Goal: Task Accomplishment & Management: Use online tool/utility

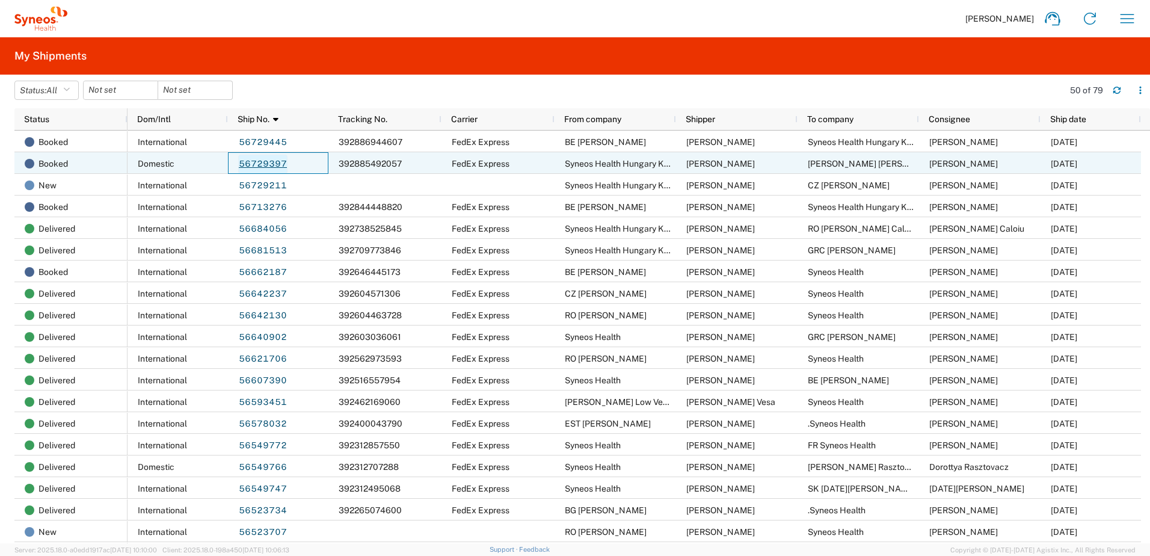
drag, startPoint x: 295, startPoint y: 161, endPoint x: 248, endPoint y: 164, distance: 47.6
click at [248, 164] on div "56729397" at bounding box center [278, 163] width 100 height 22
drag, startPoint x: 304, startPoint y: 163, endPoint x: 242, endPoint y: 164, distance: 61.4
click at [242, 164] on div "56729397" at bounding box center [278, 163] width 100 height 22
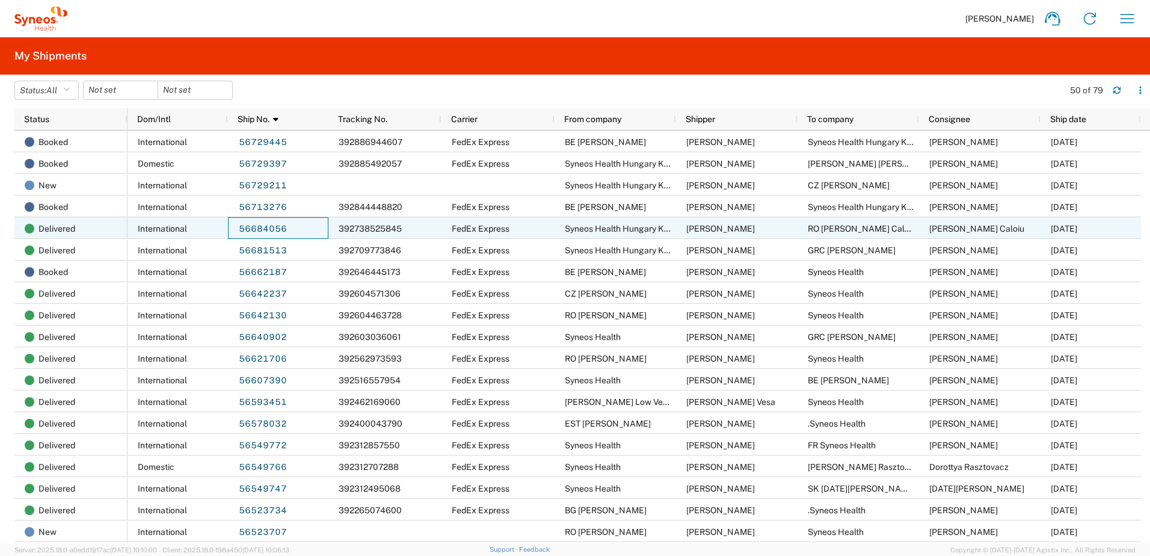
drag, startPoint x: 295, startPoint y: 226, endPoint x: 238, endPoint y: 230, distance: 57.3
click at [238, 230] on div "56684056" at bounding box center [278, 228] width 100 height 22
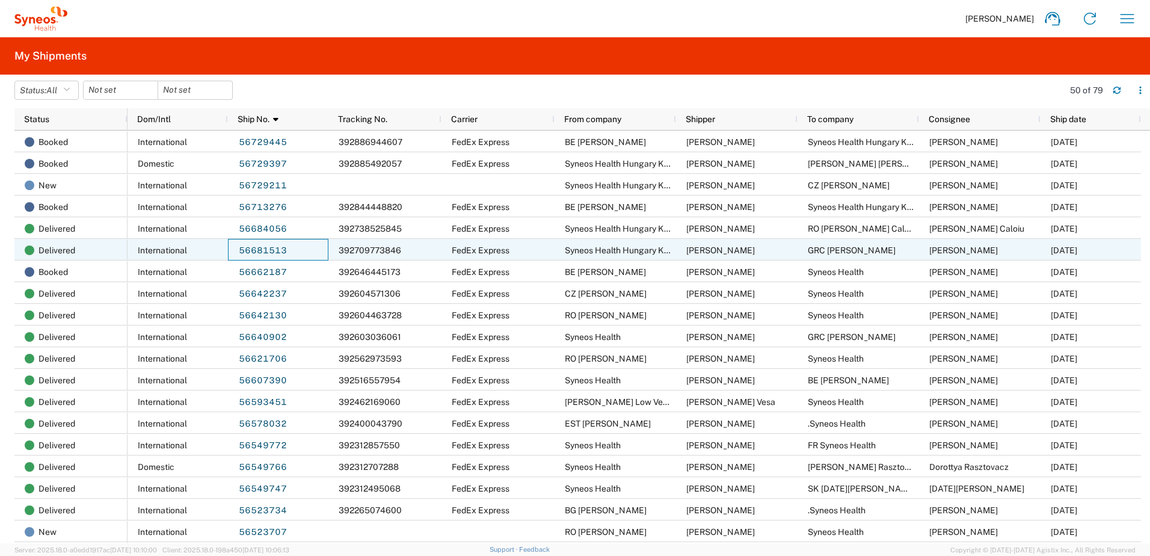
drag, startPoint x: 297, startPoint y: 251, endPoint x: 233, endPoint y: 251, distance: 63.8
click at [233, 251] on div "56681513" at bounding box center [278, 250] width 100 height 22
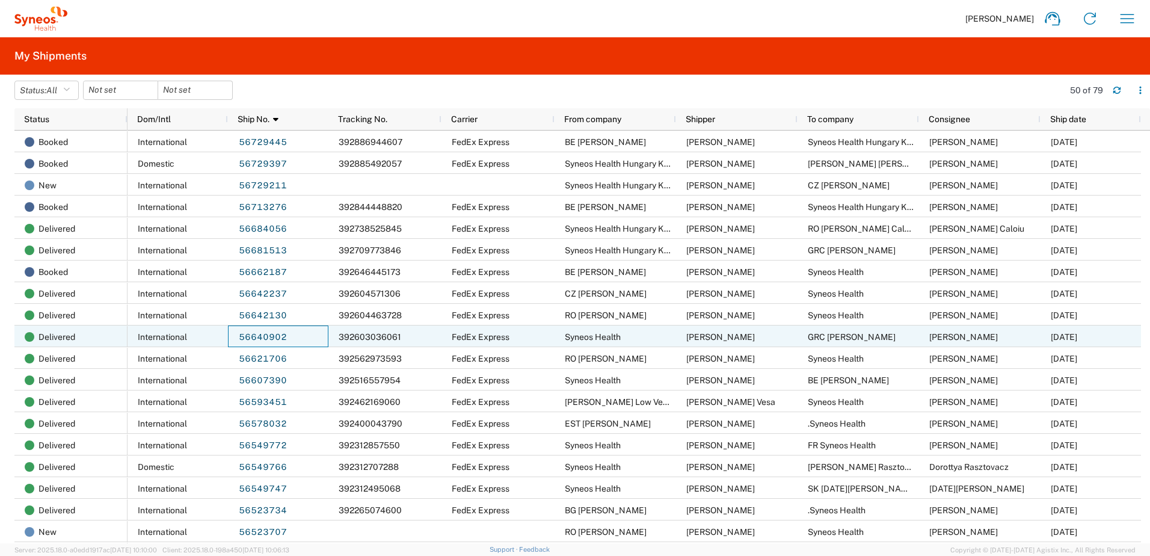
drag, startPoint x: 301, startPoint y: 335, endPoint x: 234, endPoint y: 333, distance: 67.4
click at [234, 333] on div "56640902" at bounding box center [278, 336] width 100 height 22
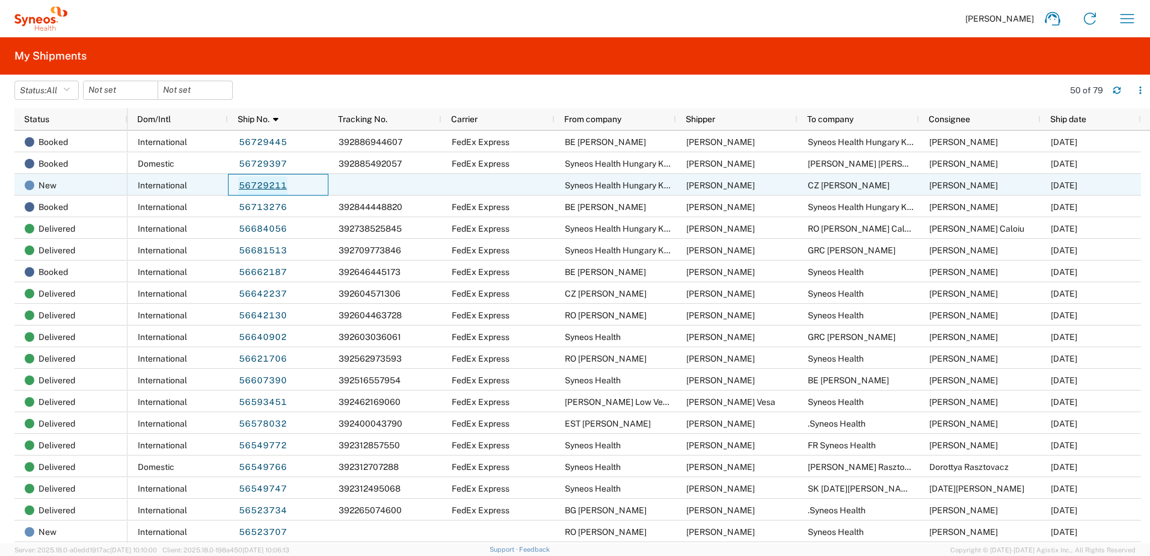
click at [271, 182] on link "56729211" at bounding box center [262, 185] width 49 height 19
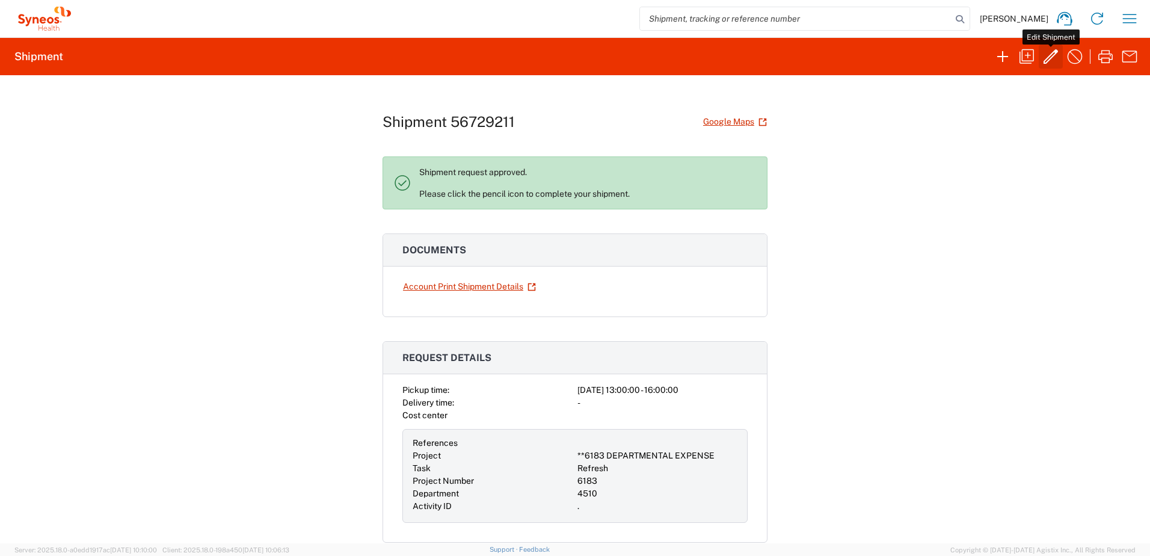
click at [1053, 52] on icon "button" at bounding box center [1051, 56] width 14 height 14
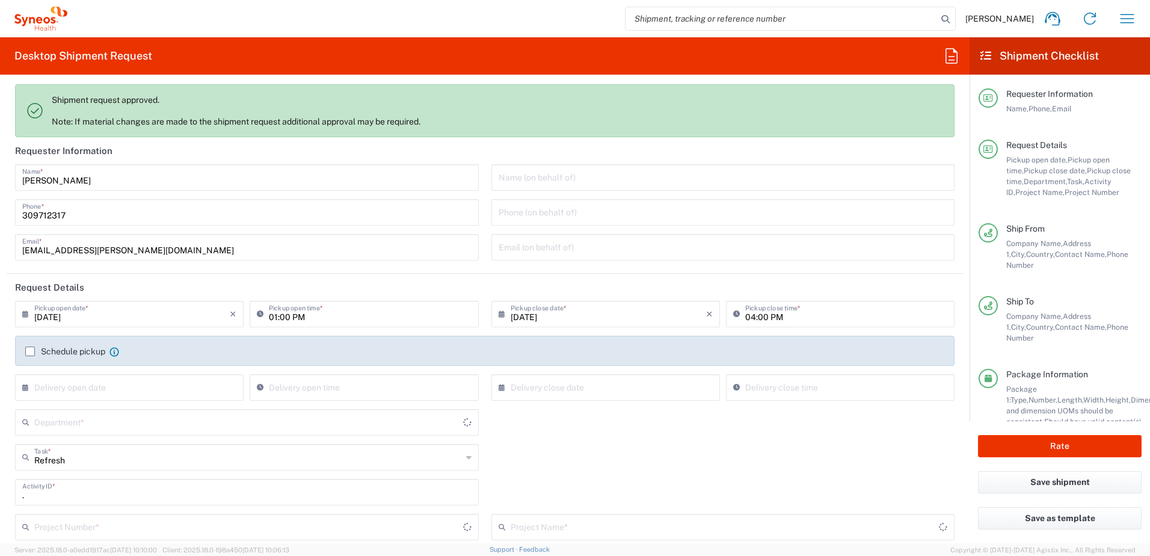
type input "**6183 DEPARTMENTAL EXPENSE"
type input "6183"
type input "[GEOGRAPHIC_DATA]"
type input "Delivery Duty Paid"
type input "4510"
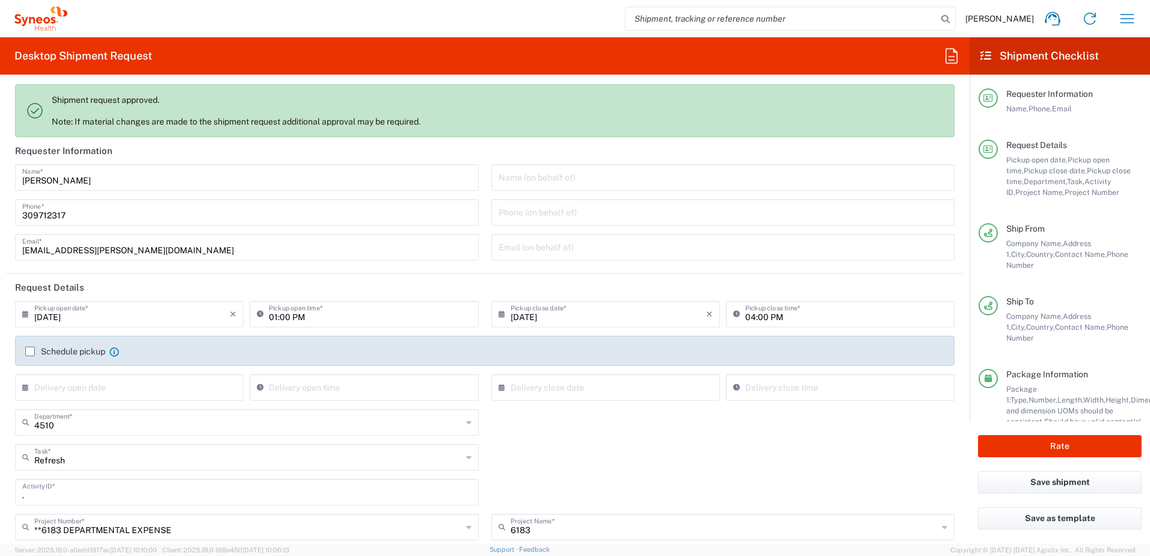
type input "Syneos Health Hungary Kft."
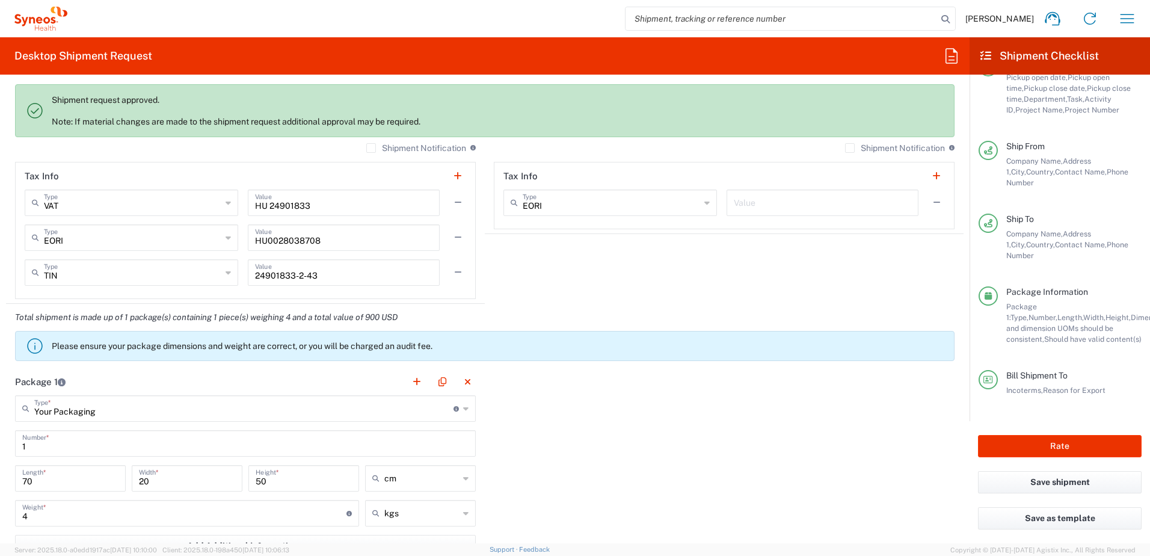
scroll to position [1003, 0]
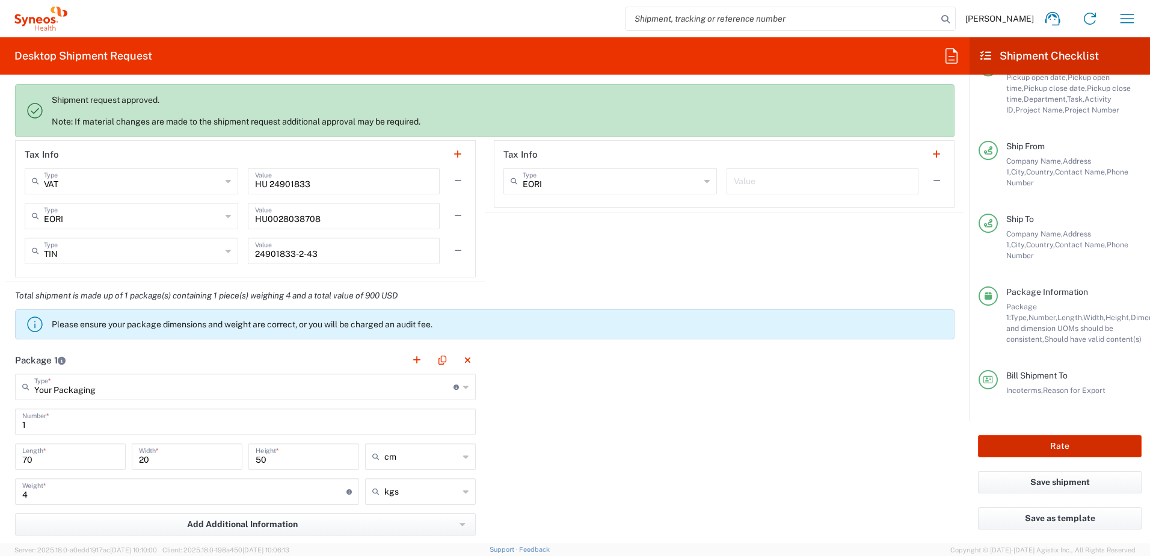
click at [1093, 446] on button "Rate" at bounding box center [1060, 446] width 164 height 22
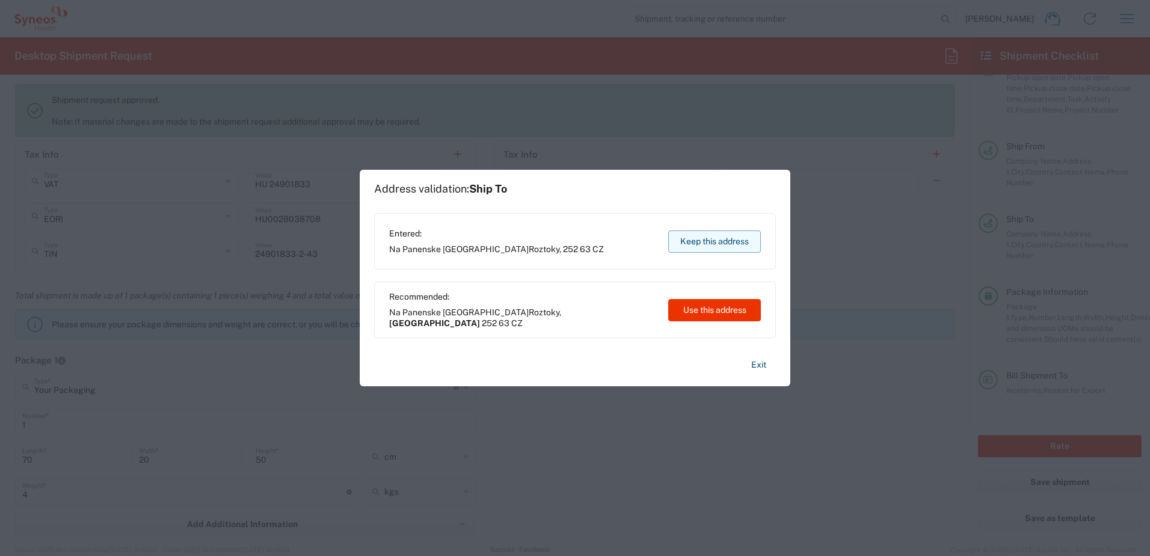
click at [718, 234] on button "Keep this address" at bounding box center [714, 241] width 93 height 22
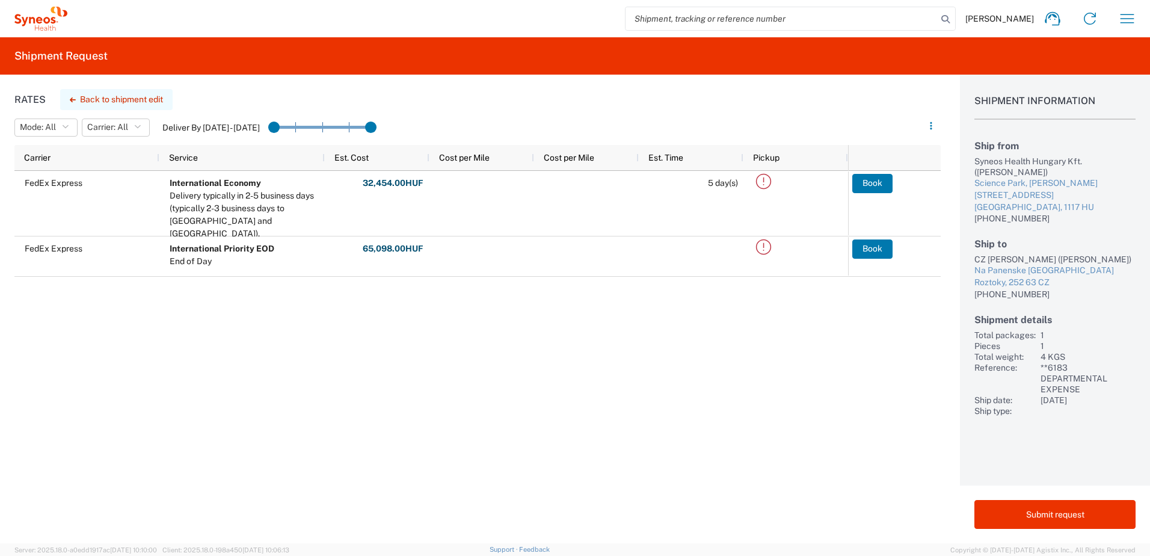
click at [125, 101] on button "Back to shipment edit" at bounding box center [116, 99] width 112 height 21
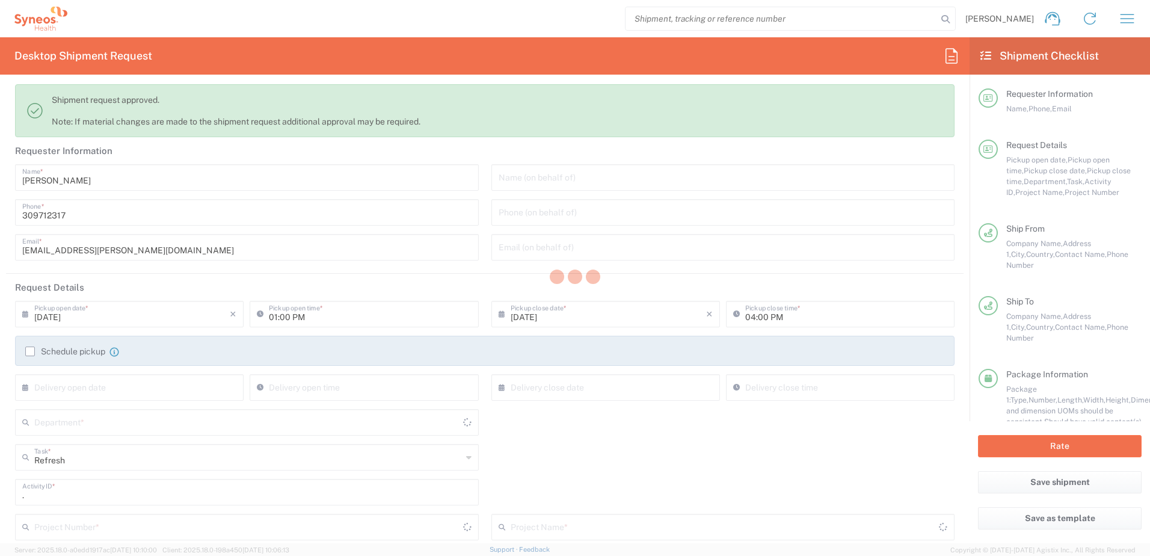
type input "4510"
type input "**6183 DEPARTMENTAL EXPENSE"
type input "6183"
type input "Your Packaging"
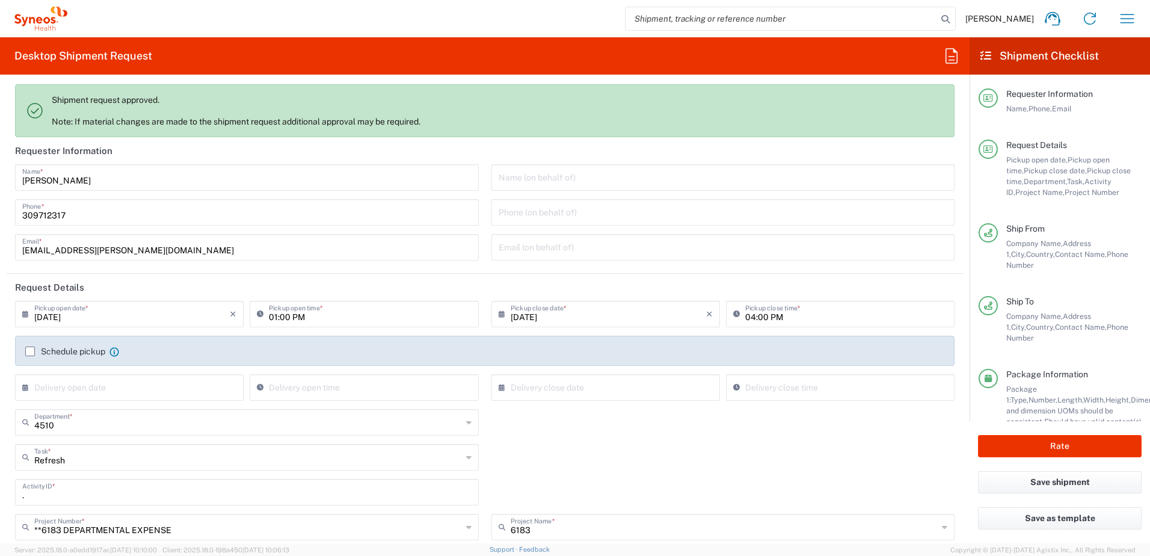
click at [132, 312] on input "[DATE]" at bounding box center [131, 313] width 195 height 21
click at [93, 392] on span "8" at bounding box center [96, 388] width 18 height 17
type input "[DATE]"
click at [1050, 437] on button "Rate" at bounding box center [1060, 446] width 164 height 22
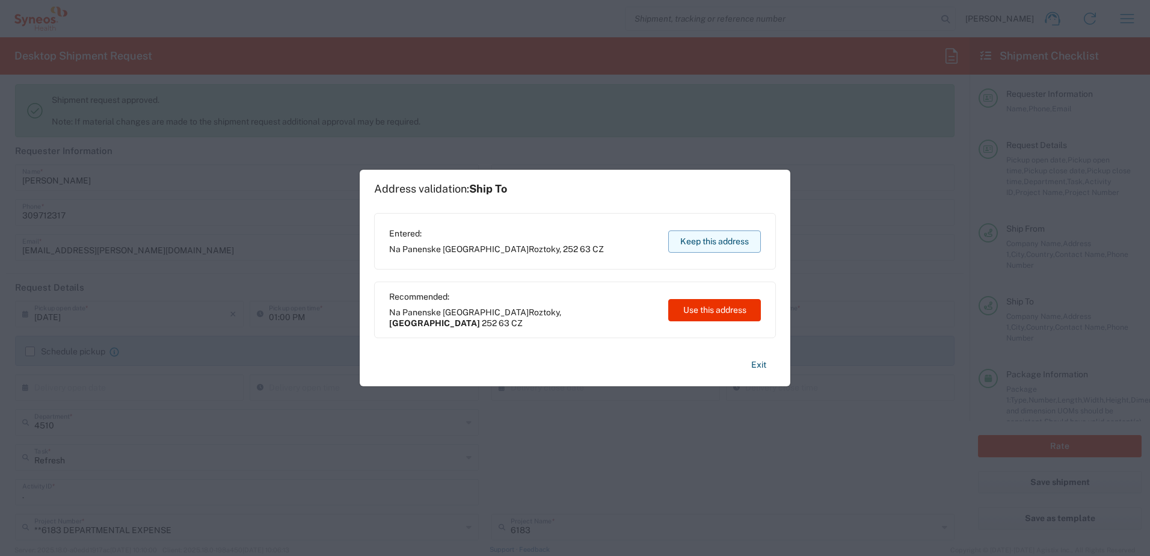
click at [705, 237] on button "Keep this address" at bounding box center [714, 241] width 93 height 22
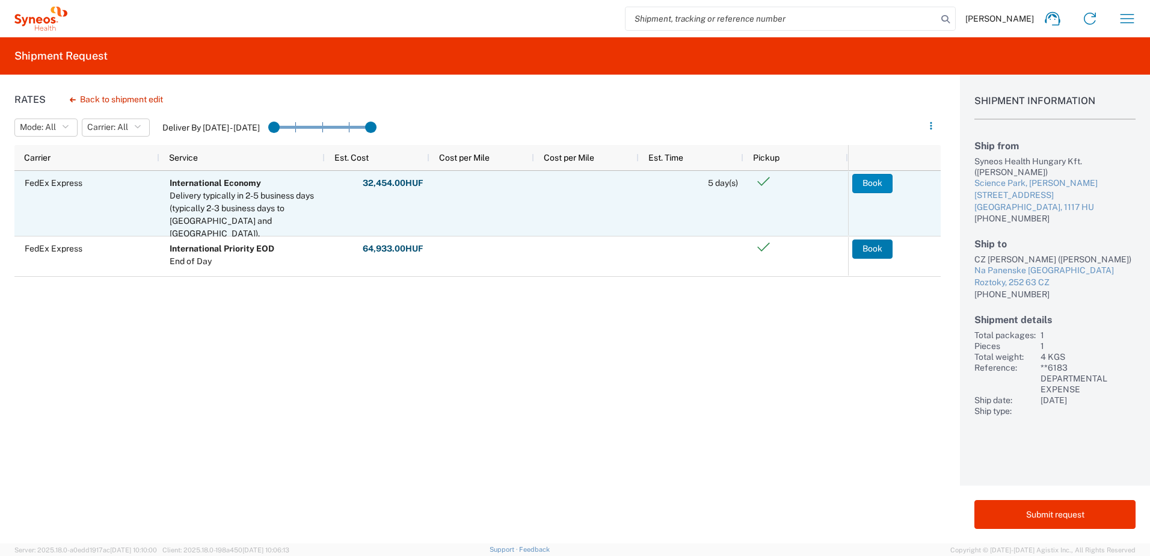
click at [872, 180] on button "Book" at bounding box center [872, 183] width 40 height 19
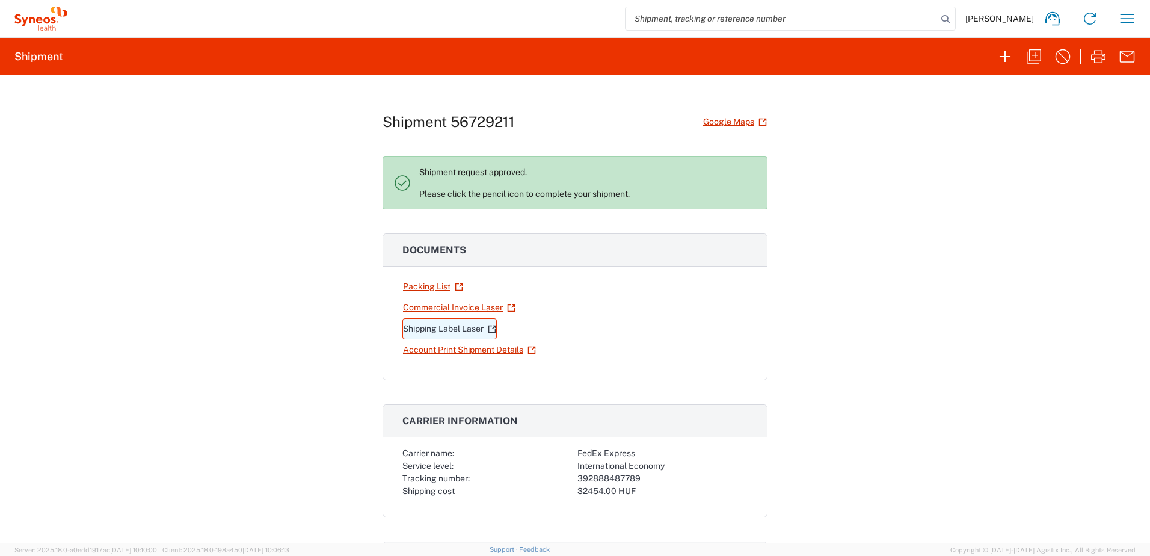
click at [446, 325] on link "Shipping Label Laser" at bounding box center [449, 328] width 94 height 21
drag, startPoint x: 643, startPoint y: 476, endPoint x: 566, endPoint y: 478, distance: 77.0
click at [566, 478] on div "Carrier name: FedEx Express Service level: International Economy Tracking numbe…" at bounding box center [574, 472] width 345 height 51
copy div "392888487789"
